Goal: Information Seeking & Learning: Learn about a topic

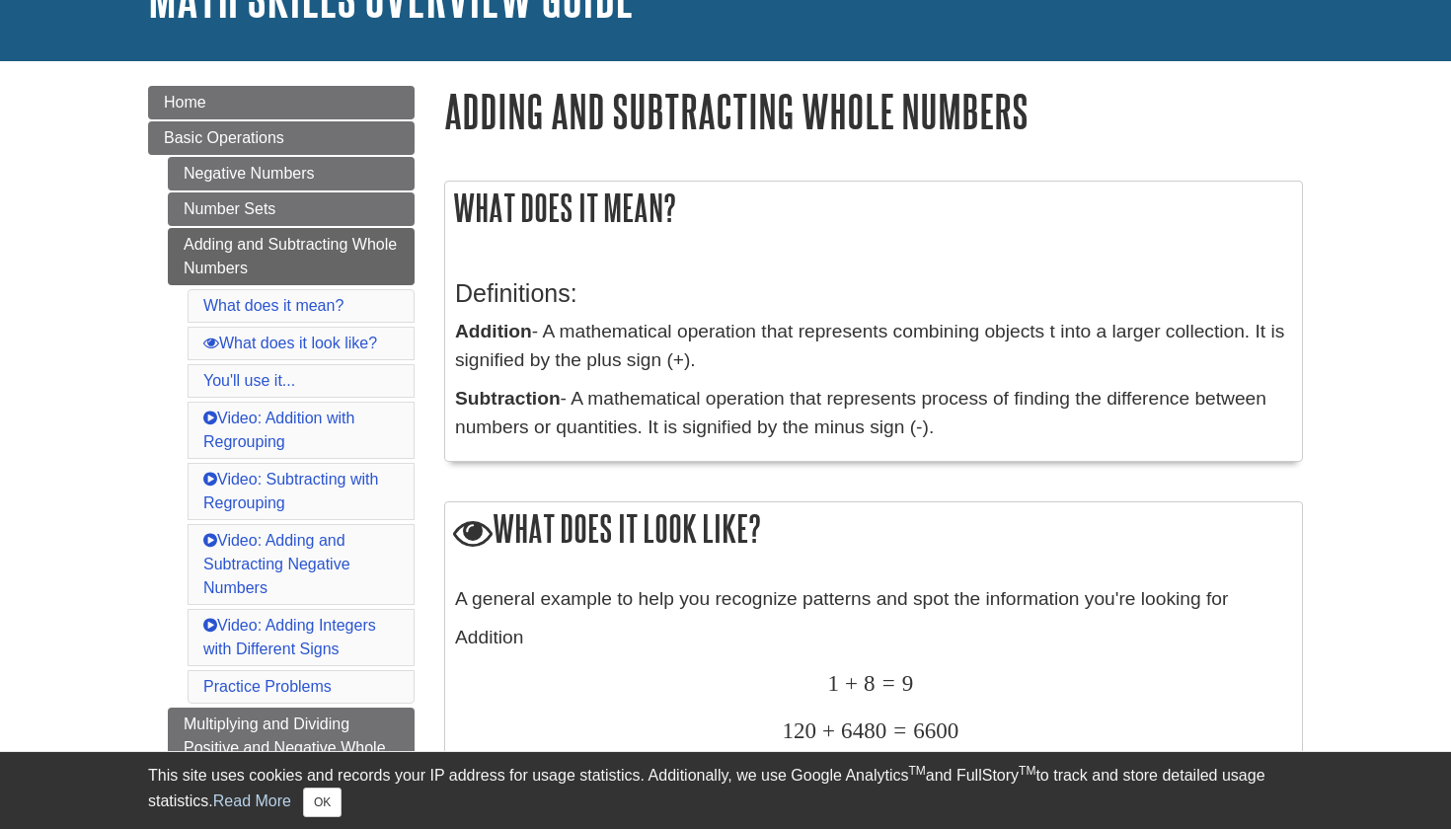
scroll to position [164, 0]
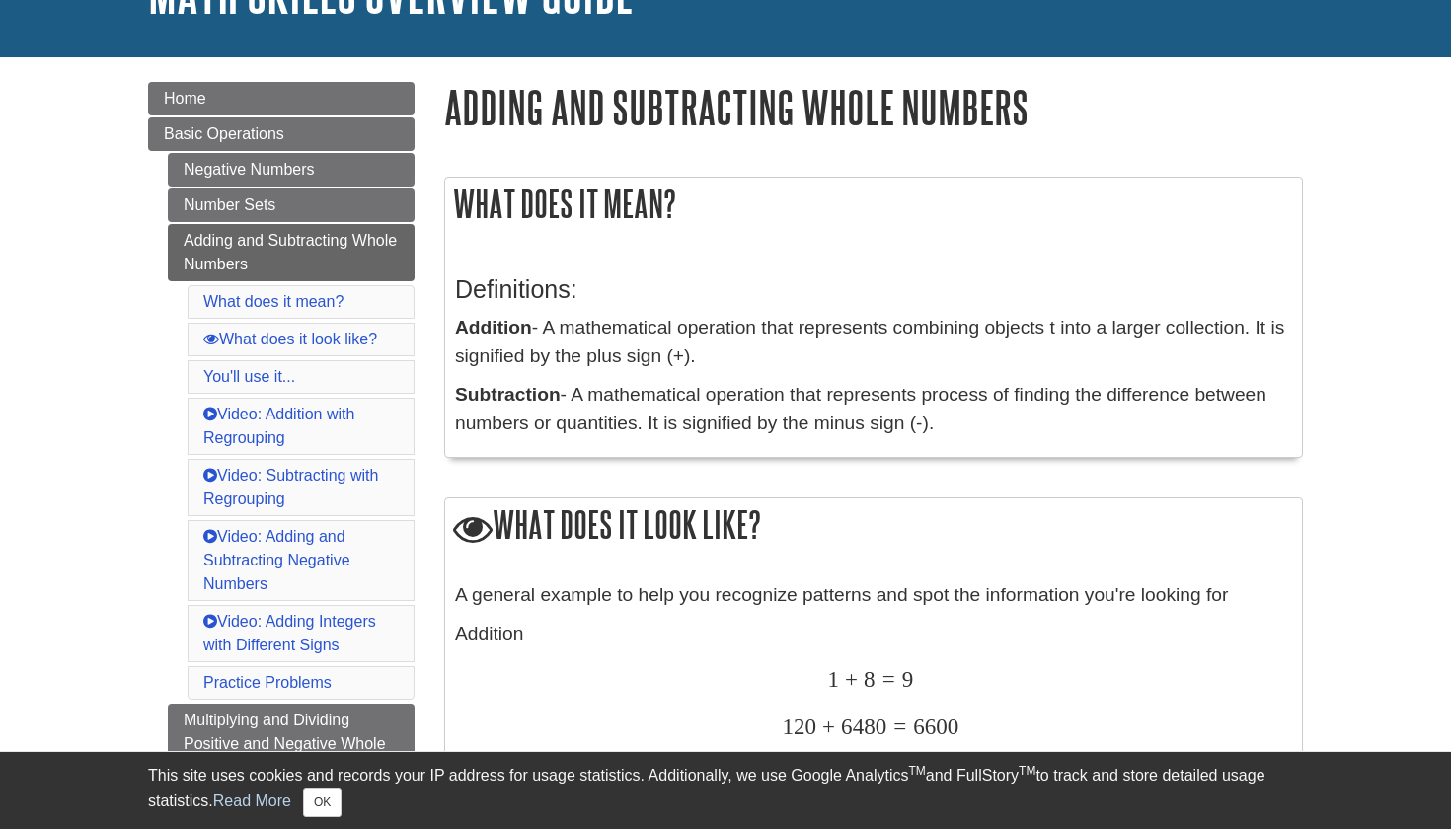
click at [488, 353] on p "Addition - A mathematical operation that represents combining objects t into a …" at bounding box center [873, 342] width 837 height 57
click at [1065, 331] on p "Addition - A mathematical operation that represents combining objects t into a …" at bounding box center [873, 342] width 837 height 57
click at [940, 320] on p "Addition - A mathematical operation that represents combining objects t into a …" at bounding box center [873, 342] width 837 height 57
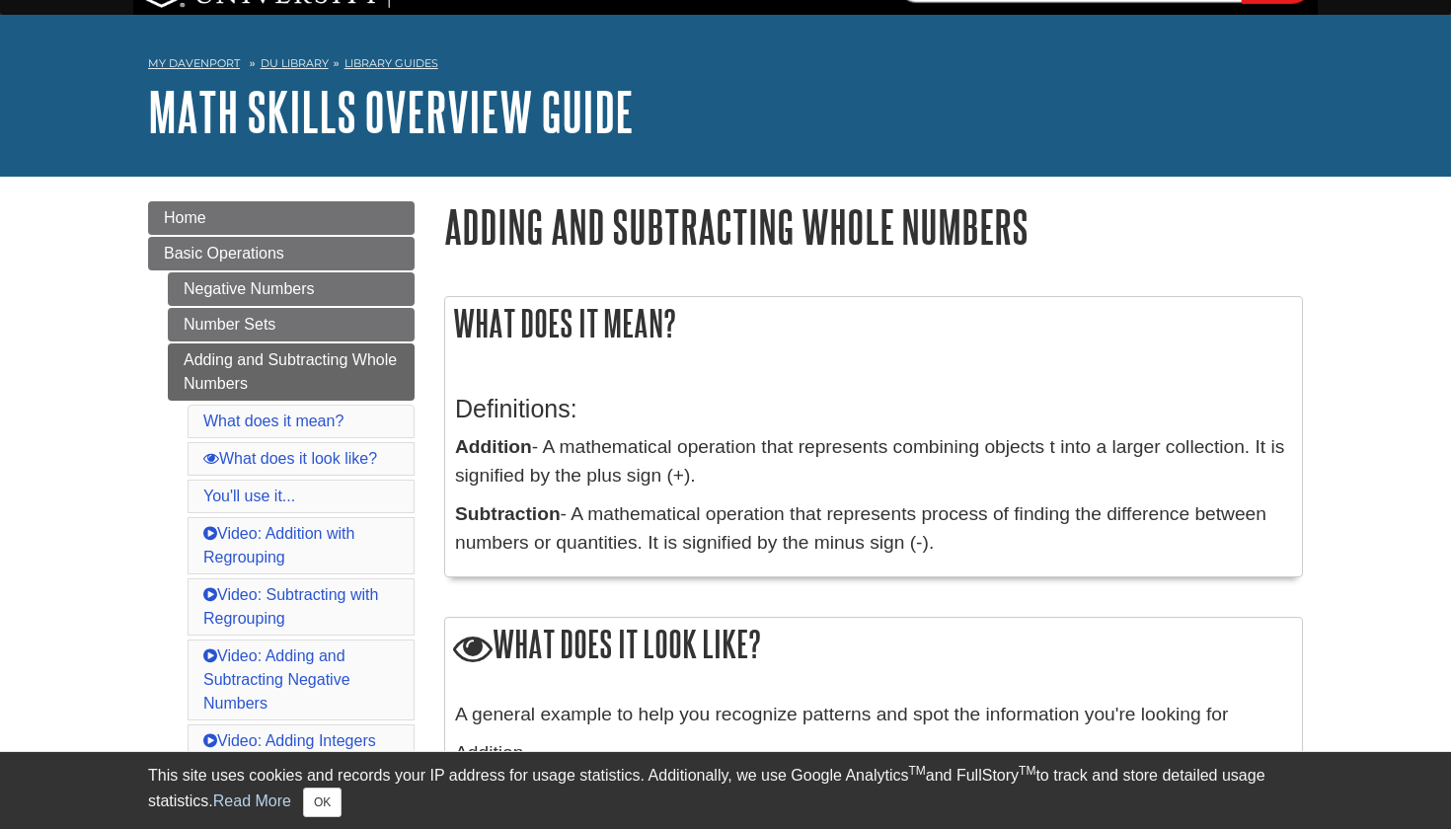
scroll to position [72, 0]
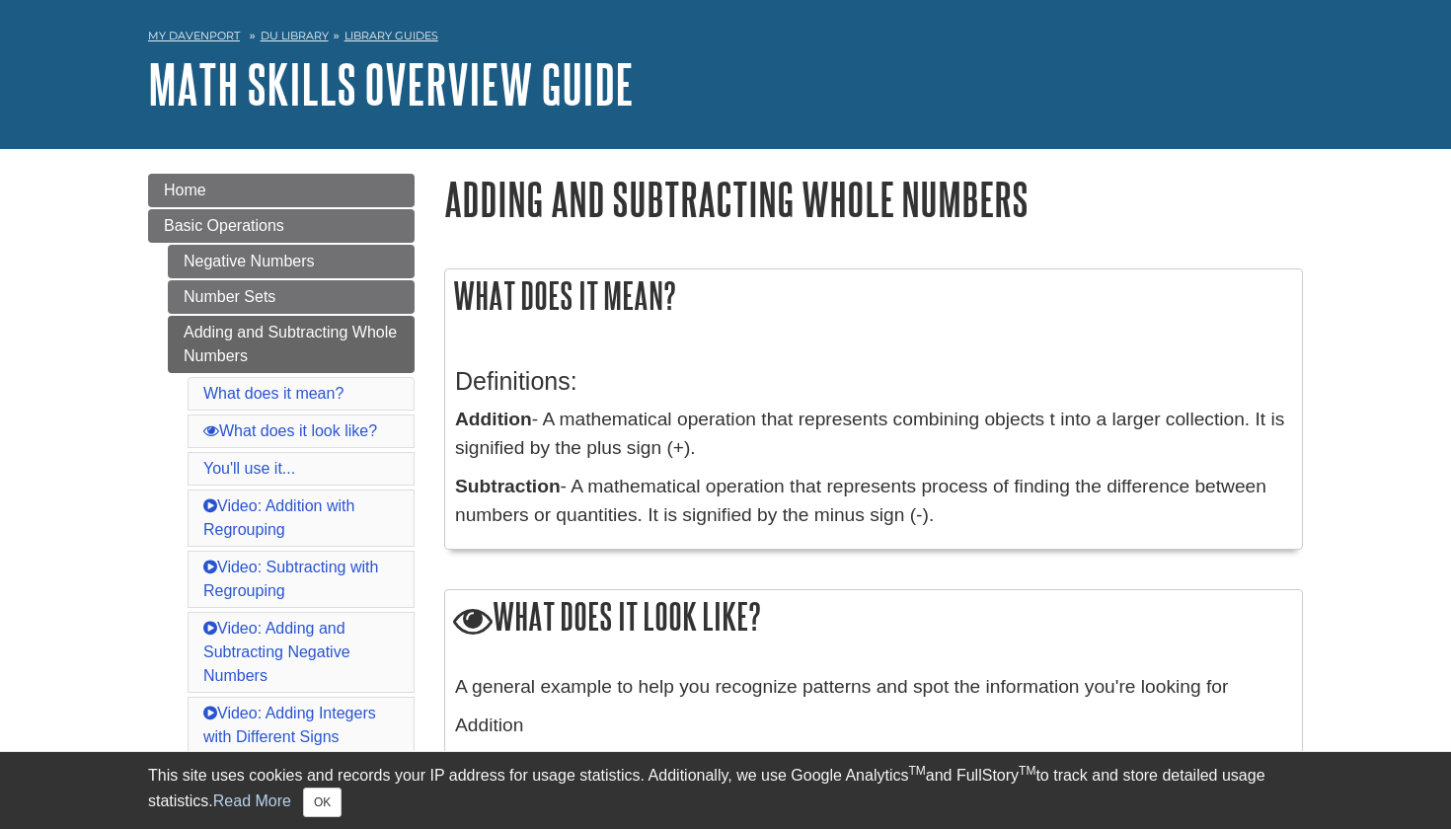
drag, startPoint x: 553, startPoint y: 420, endPoint x: 708, endPoint y: 446, distance: 157.1
click at [708, 446] on p "Addition - A mathematical operation that represents combining objects t into a …" at bounding box center [873, 434] width 837 height 57
copy p "A mathematical operation that represents combining objects t into a larger coll…"
click at [653, 495] on p "Subtraction - A mathematical operation that represents process of finding the d…" at bounding box center [873, 501] width 837 height 57
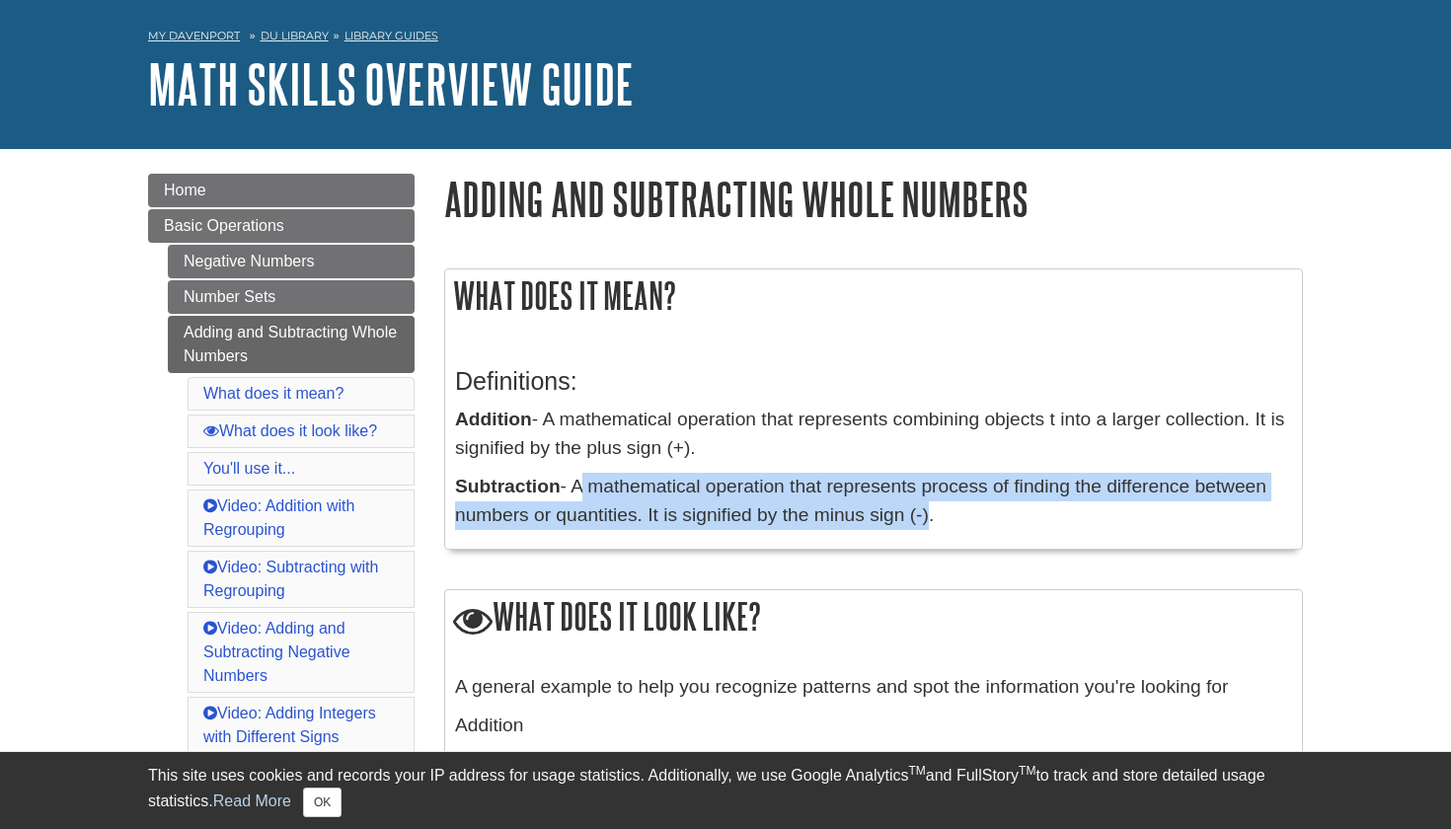
drag, startPoint x: 576, startPoint y: 482, endPoint x: 924, endPoint y: 510, distance: 348.6
click at [924, 510] on p "Subtraction - A mathematical operation that represents process of finding the d…" at bounding box center [873, 501] width 837 height 57
copy p "A mathematical operation that represents process of finding the difference betw…"
click at [867, 511] on p "Subtraction - A mathematical operation that represents process of finding the d…" at bounding box center [873, 501] width 837 height 57
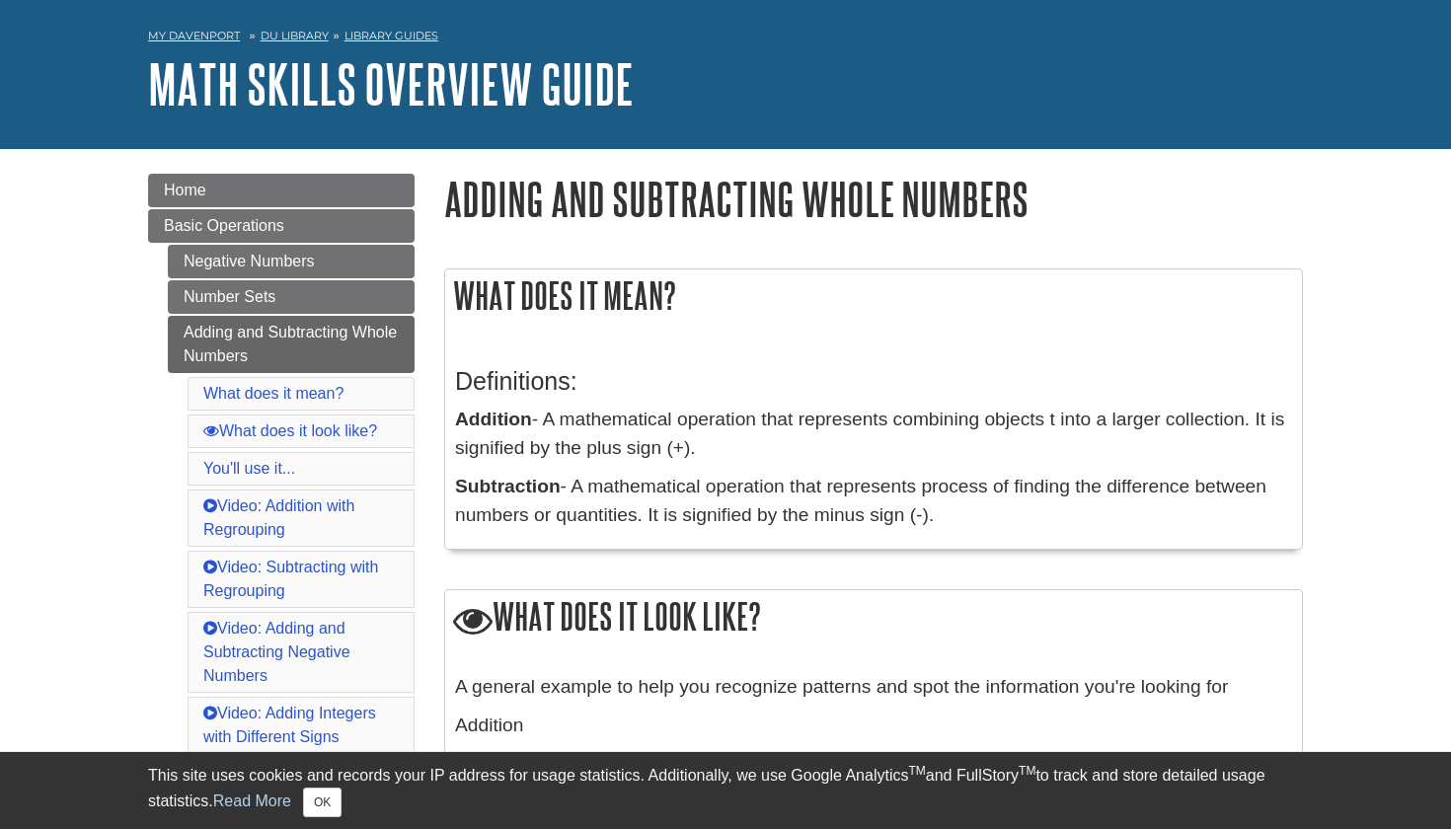
click at [581, 496] on p "Subtraction - A mathematical operation that represents process of finding the d…" at bounding box center [873, 501] width 837 height 57
drag, startPoint x: 577, startPoint y: 487, endPoint x: 975, endPoint y: 534, distance: 400.5
click at [977, 535] on div "Definitions: Addition - A mathematical operation that represents combining obje…" at bounding box center [873, 442] width 837 height 191
copy p "A mathematical operation that represents process of finding the difference betw…"
